Goal: Task Accomplishment & Management: Manage account settings

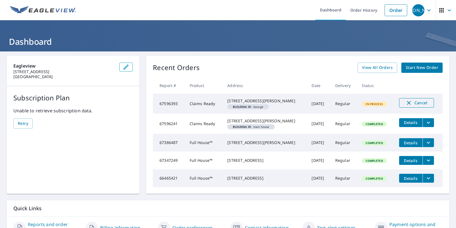
click at [414, 103] on span "Cancel" at bounding box center [416, 103] width 23 height 7
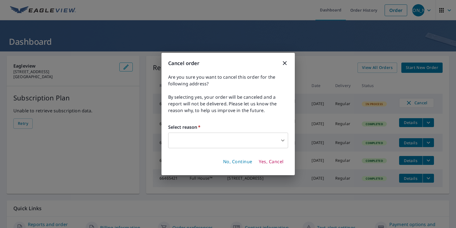
click at [265, 160] on span "Yes, Cancel" at bounding box center [271, 162] width 25 height 6
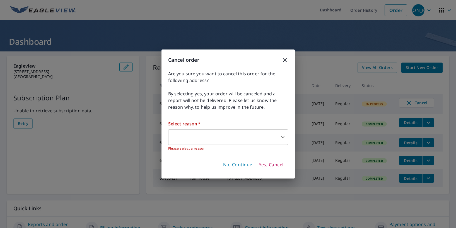
click at [204, 139] on body "[PERSON_NAME] [PERSON_NAME] Dashboard Order History Order JO Dashboard Eaglevie…" at bounding box center [228, 114] width 456 height 228
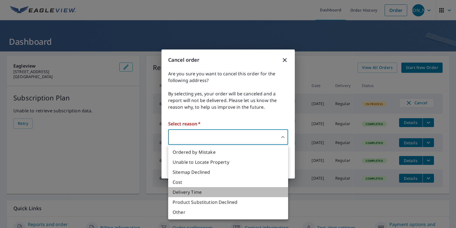
click at [196, 193] on li "Delivery Time" at bounding box center [228, 193] width 120 height 10
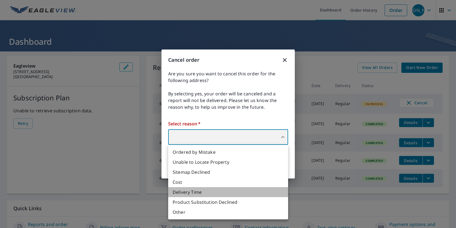
type input "34"
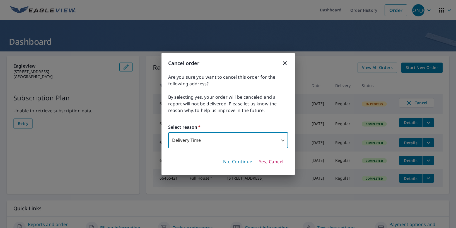
click at [267, 162] on span "Yes, Cancel" at bounding box center [271, 162] width 25 height 6
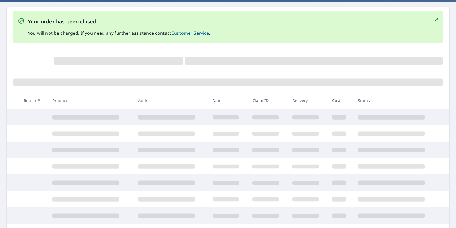
scroll to position [37, 0]
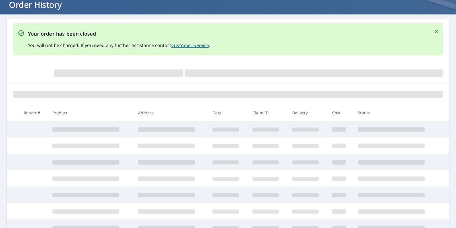
click at [434, 30] on icon "Close" at bounding box center [437, 32] width 6 height 6
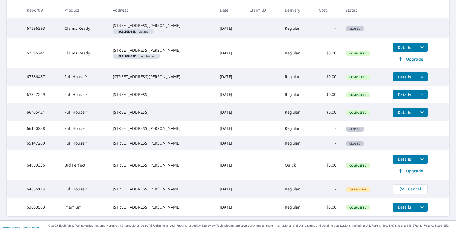
scroll to position [139, 0]
